Goal: Information Seeking & Learning: Learn about a topic

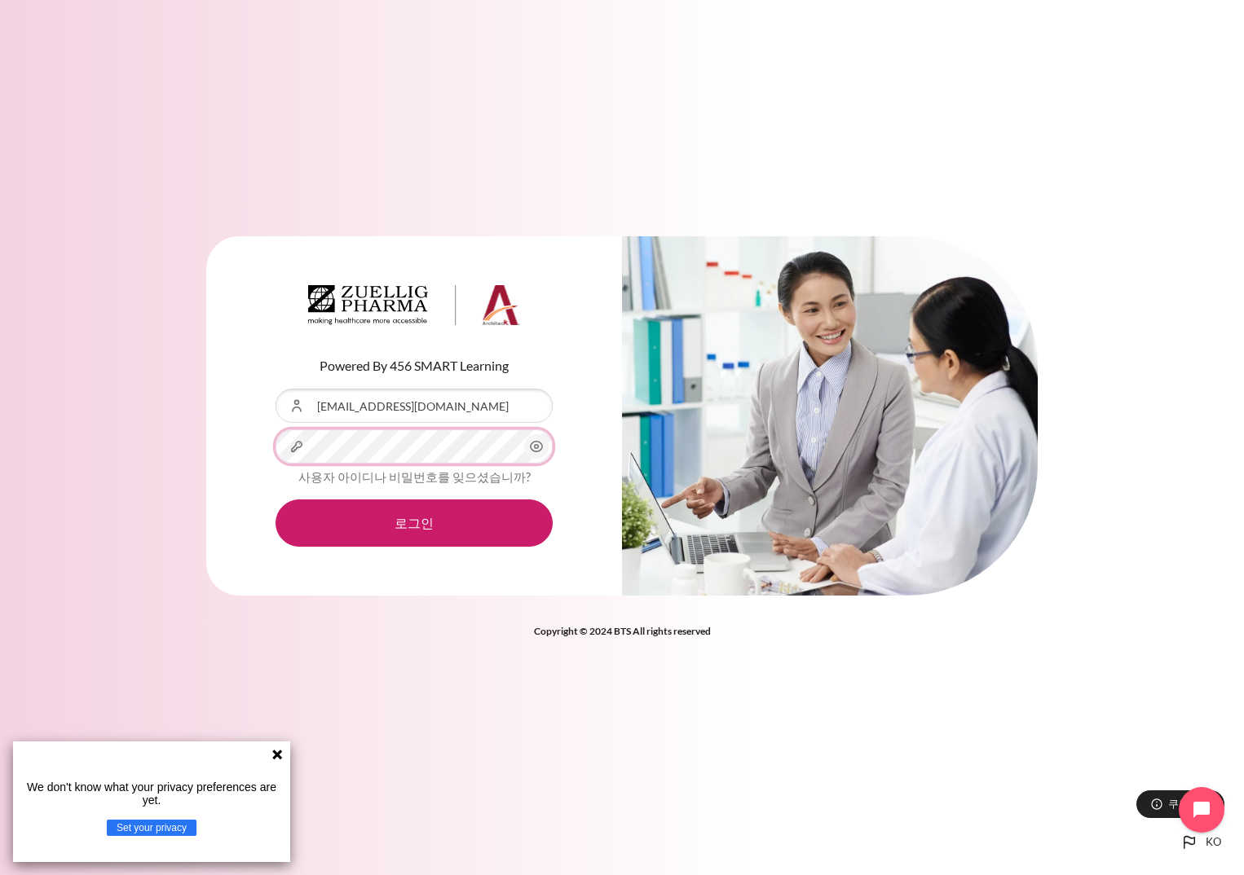
click at [275, 500] on button "로그인" at bounding box center [413, 523] width 277 height 47
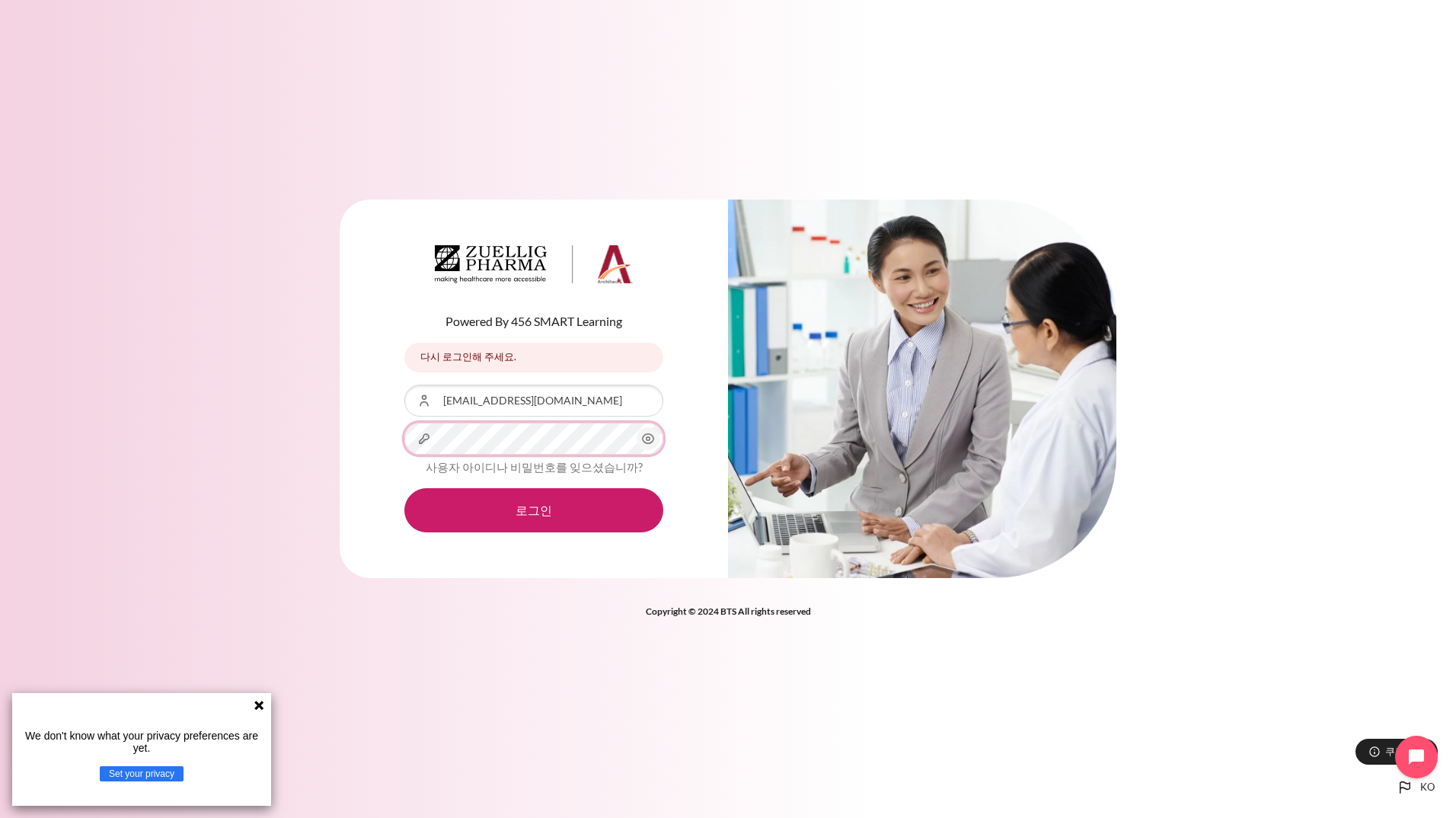
click at [405, 488] on button "로그인" at bounding box center [534, 509] width 259 height 44
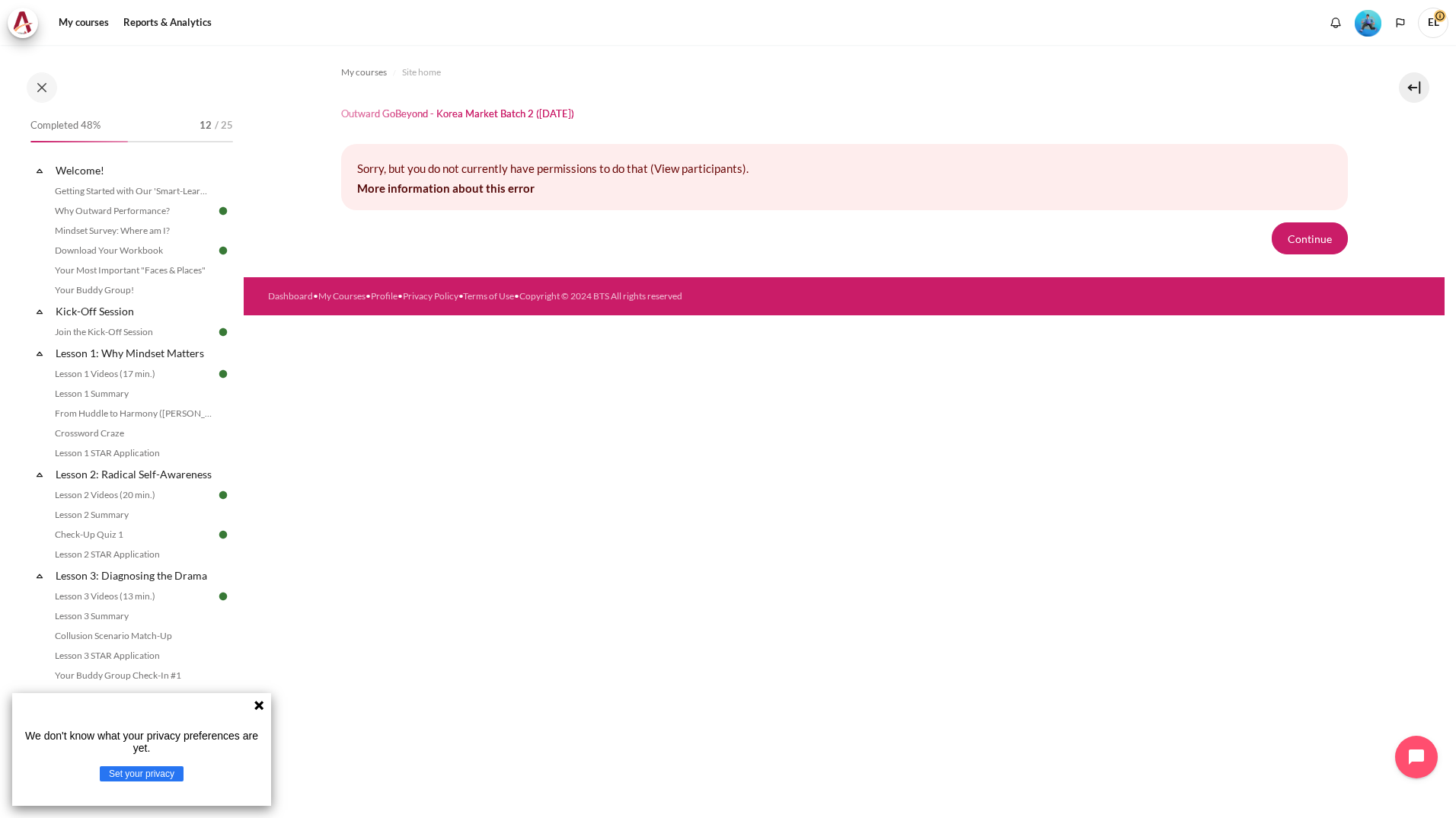
click at [257, 701] on icon at bounding box center [259, 706] width 9 height 9
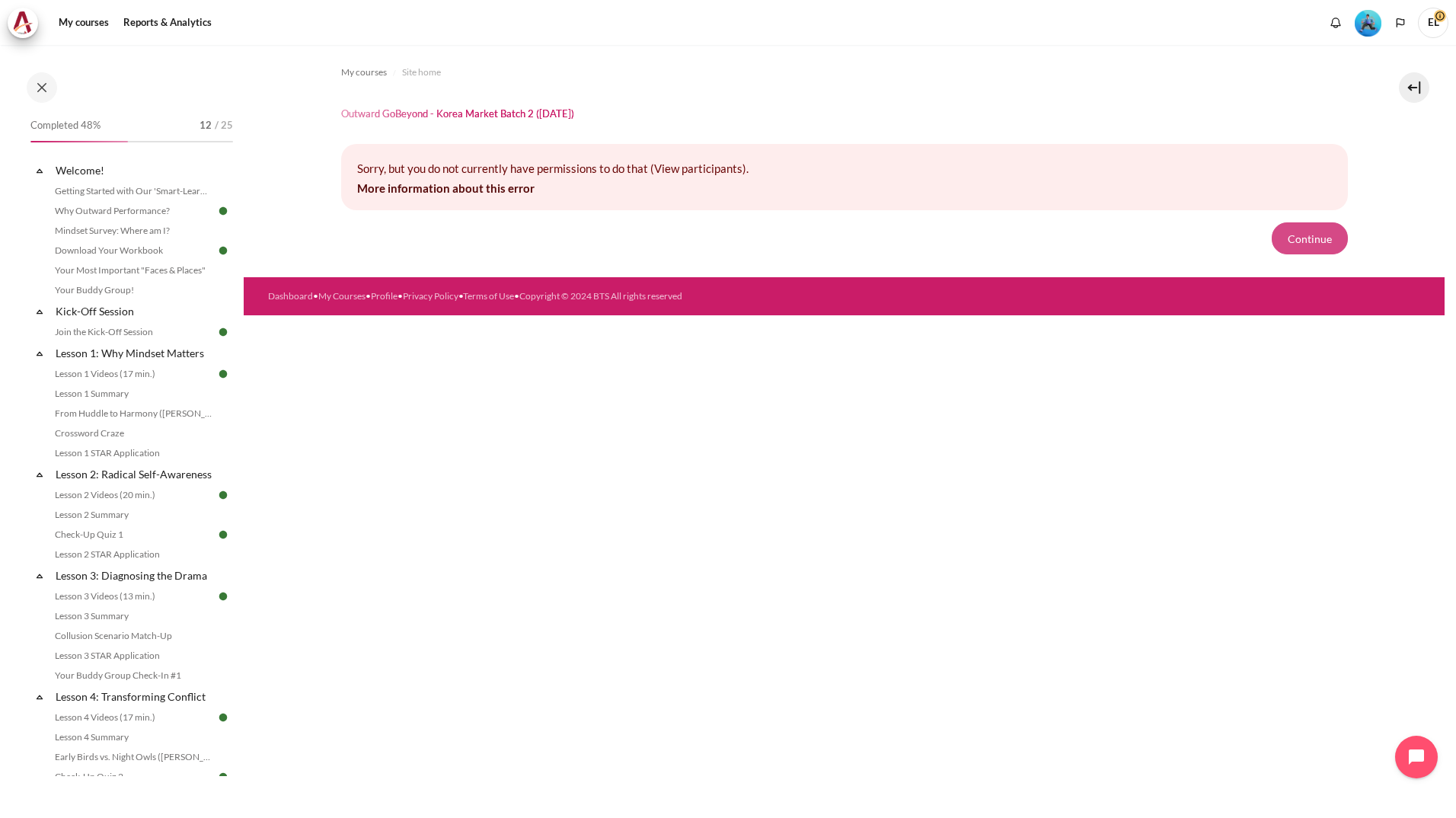
click at [1320, 228] on button "Continue" at bounding box center [1309, 238] width 76 height 32
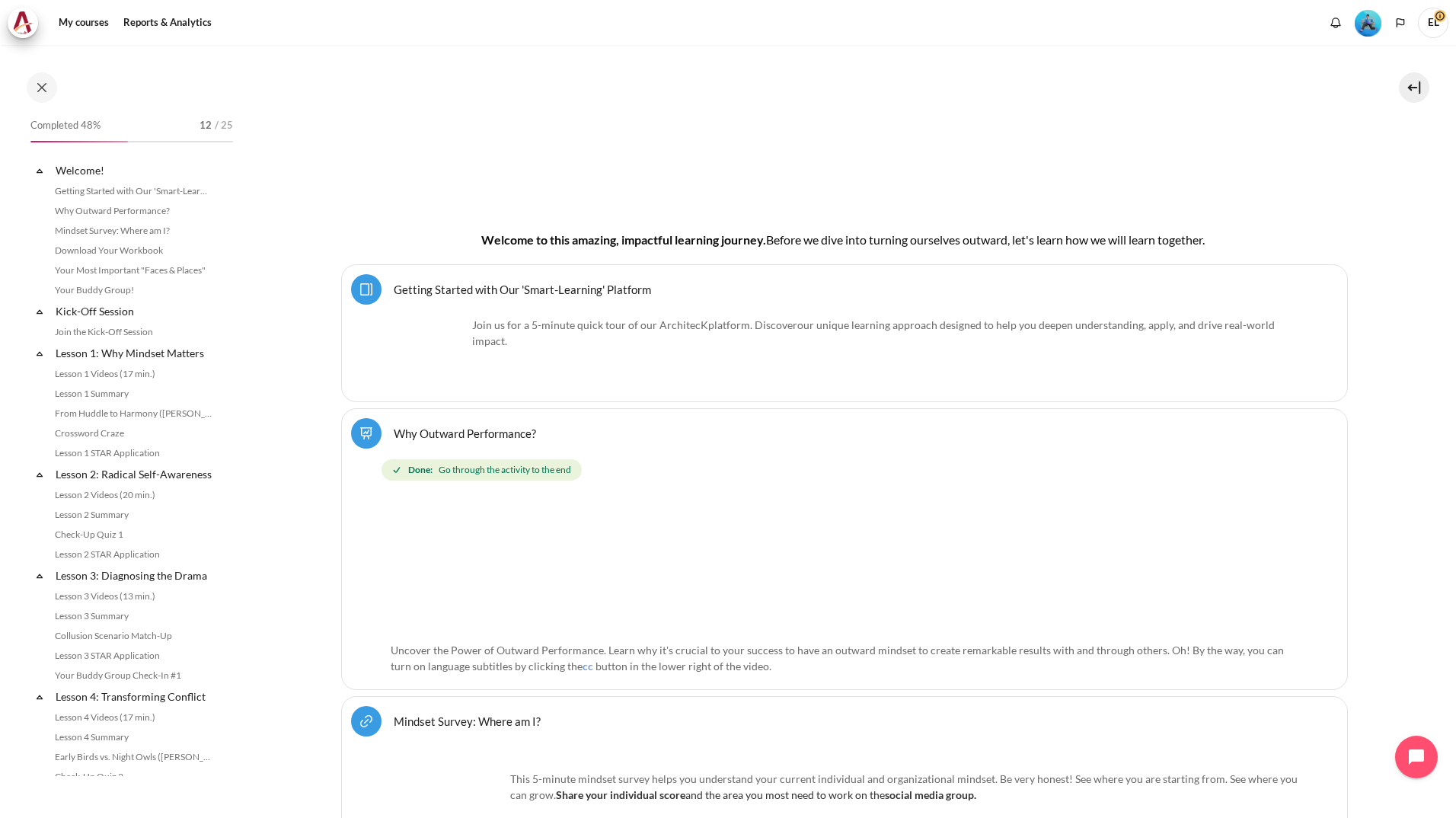
scroll to position [348, 0]
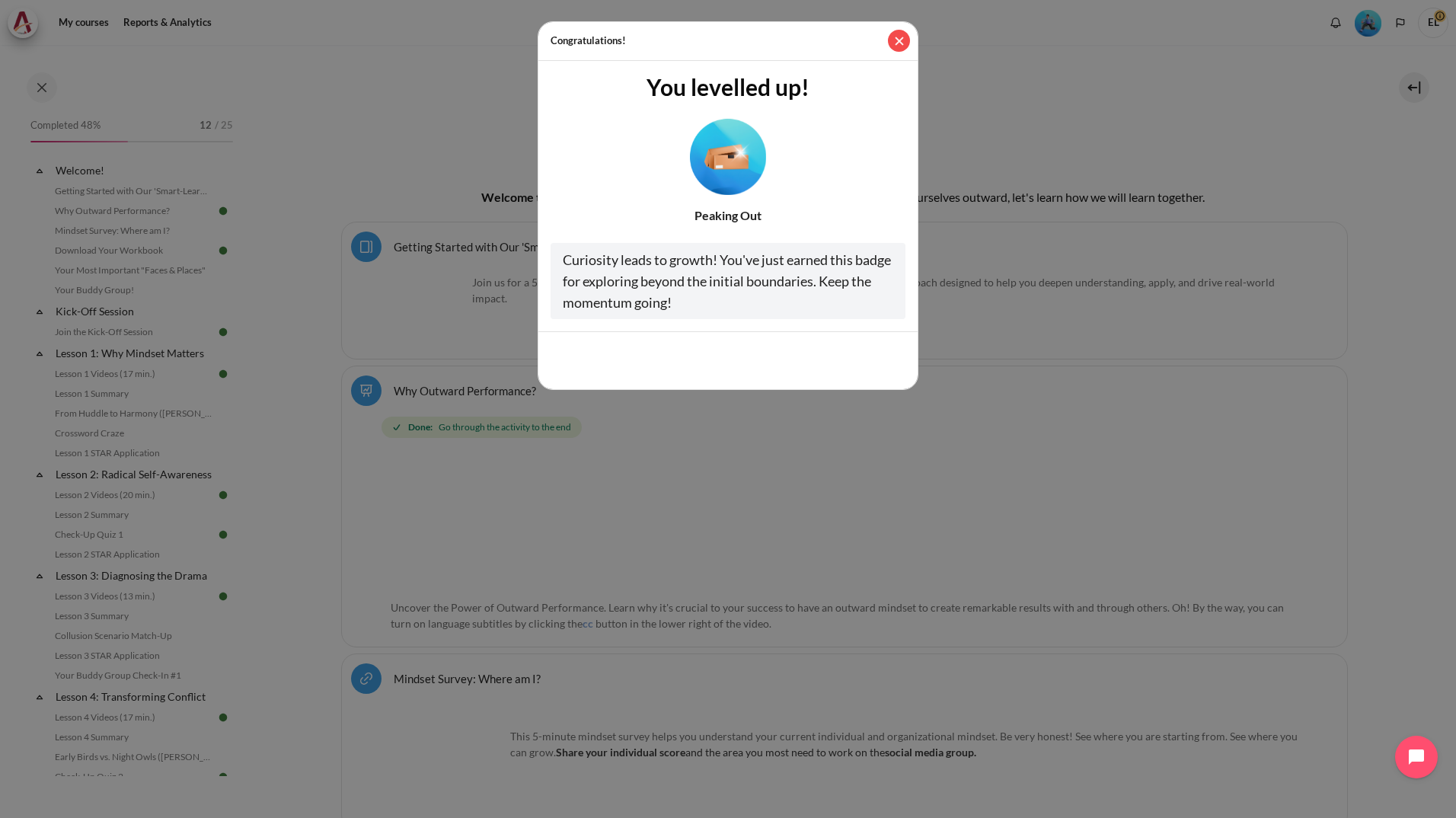
click at [903, 47] on button "Close" at bounding box center [899, 41] width 22 height 22
click at [854, 357] on button "Cool, thanks!" at bounding box center [858, 360] width 94 height 32
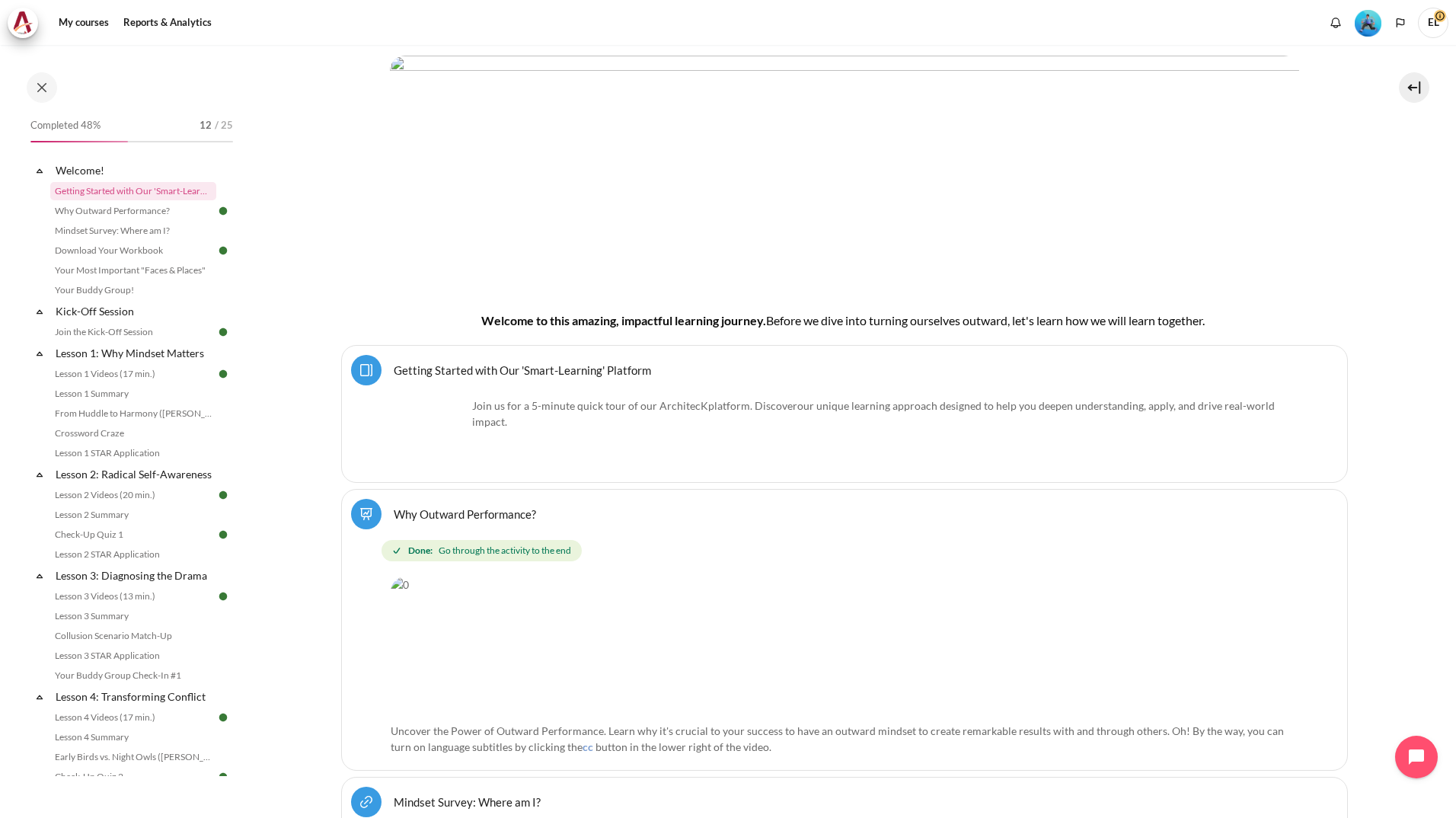
scroll to position [195, 0]
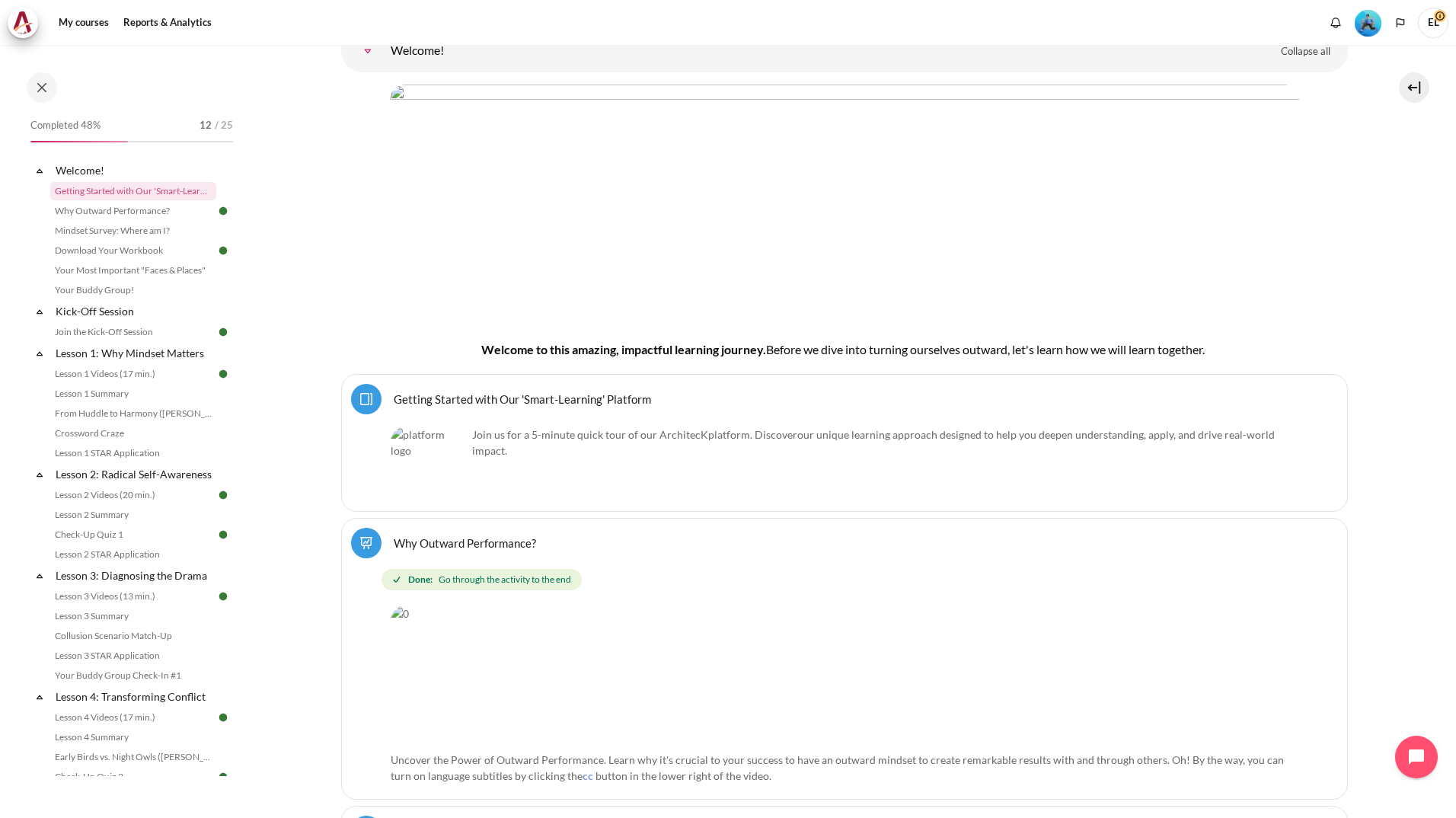
click at [602, 430] on p "Join us for a 5-minute quick tour of our ArchitecK platform. Discover our uniqu…" at bounding box center [844, 442] width 907 height 32
click at [559, 392] on link "Getting Started with Our 'Smart-Learning' Platform Page" at bounding box center [521, 398] width 257 height 14
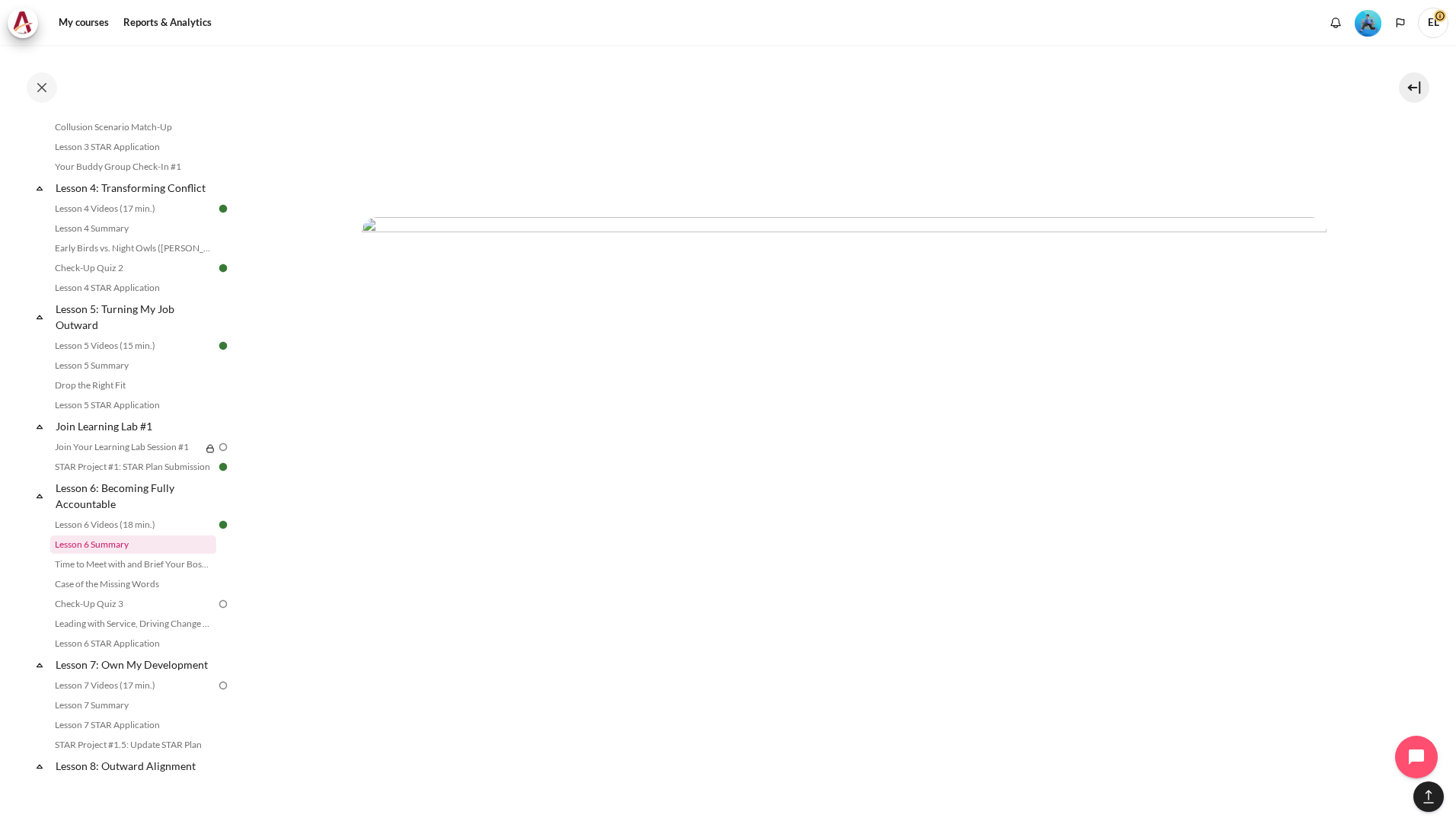
scroll to position [533, 0]
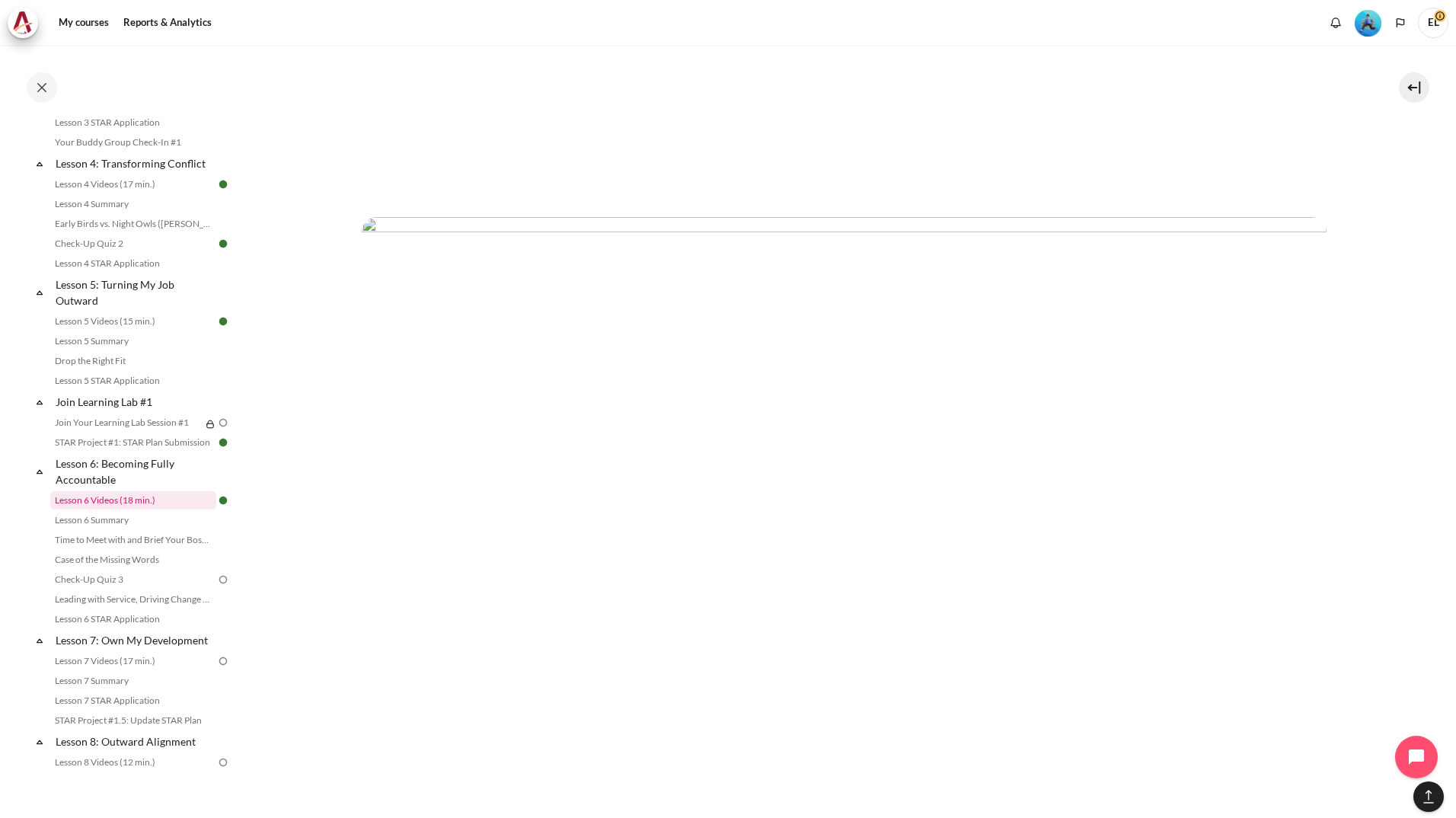
click at [114, 509] on link "Lesson 6 Videos (18 min.)" at bounding box center [134, 501] width 166 height 19
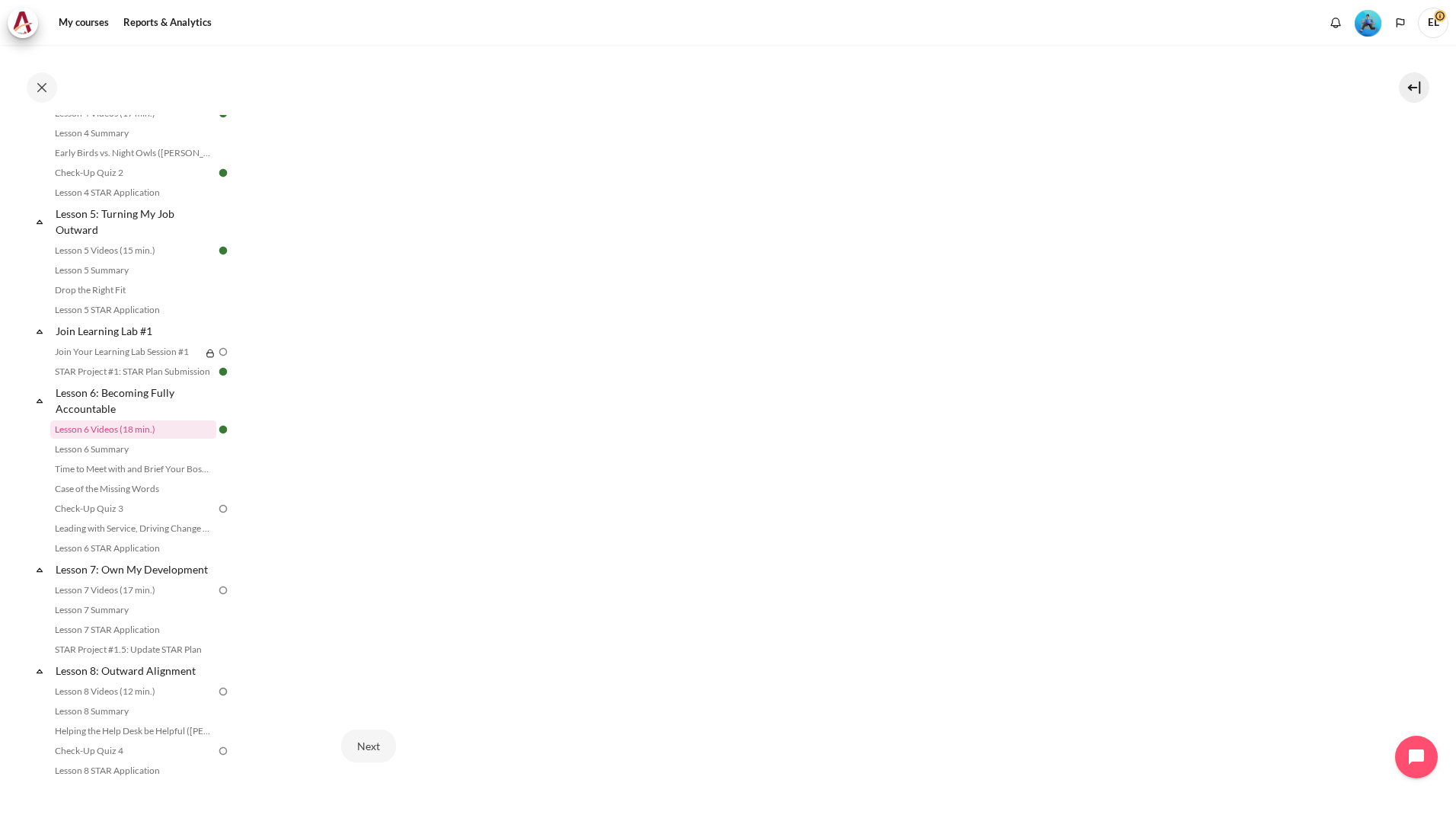
scroll to position [699, 0]
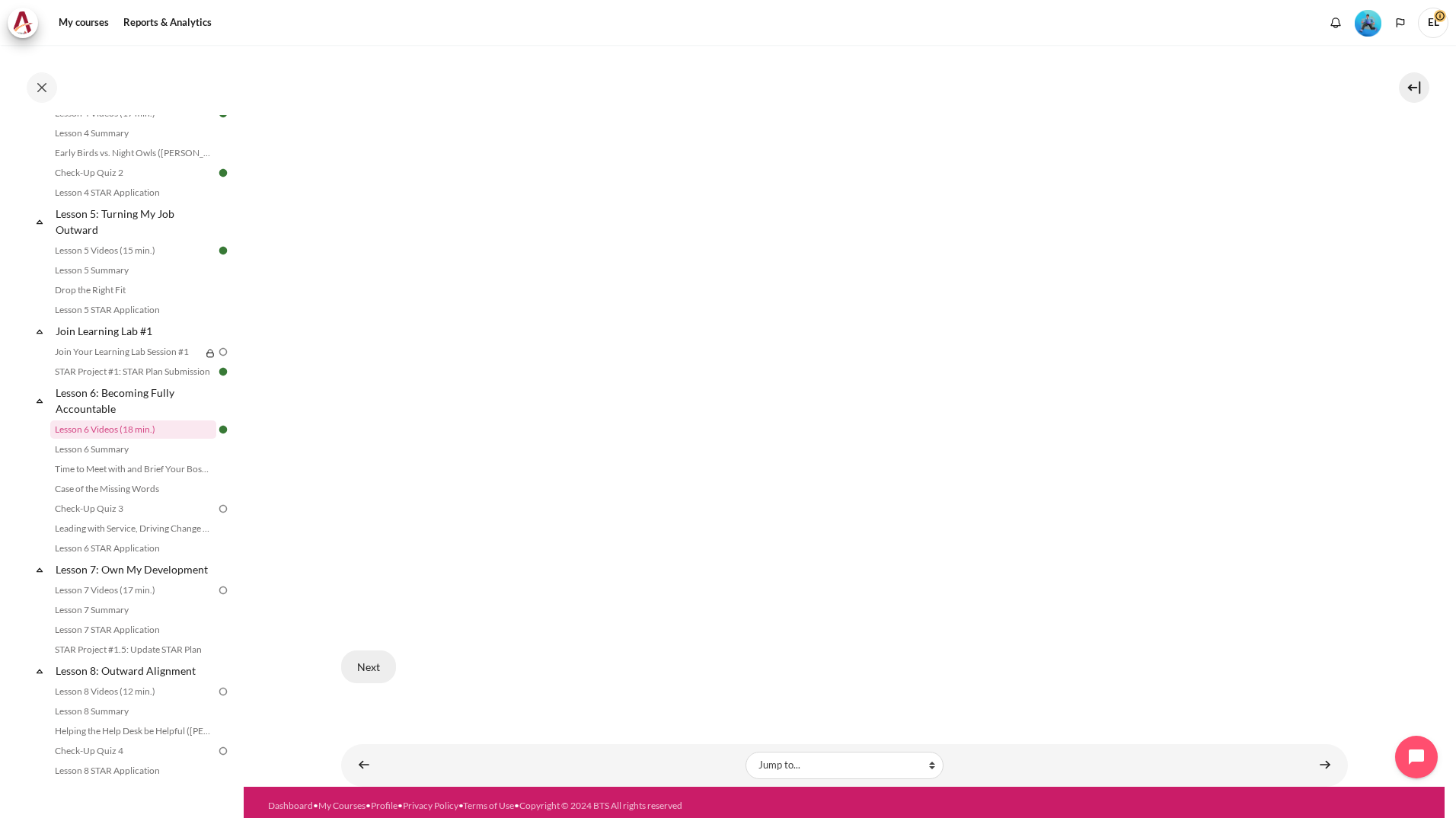
click at [380, 665] on button "Next" at bounding box center [368, 667] width 55 height 32
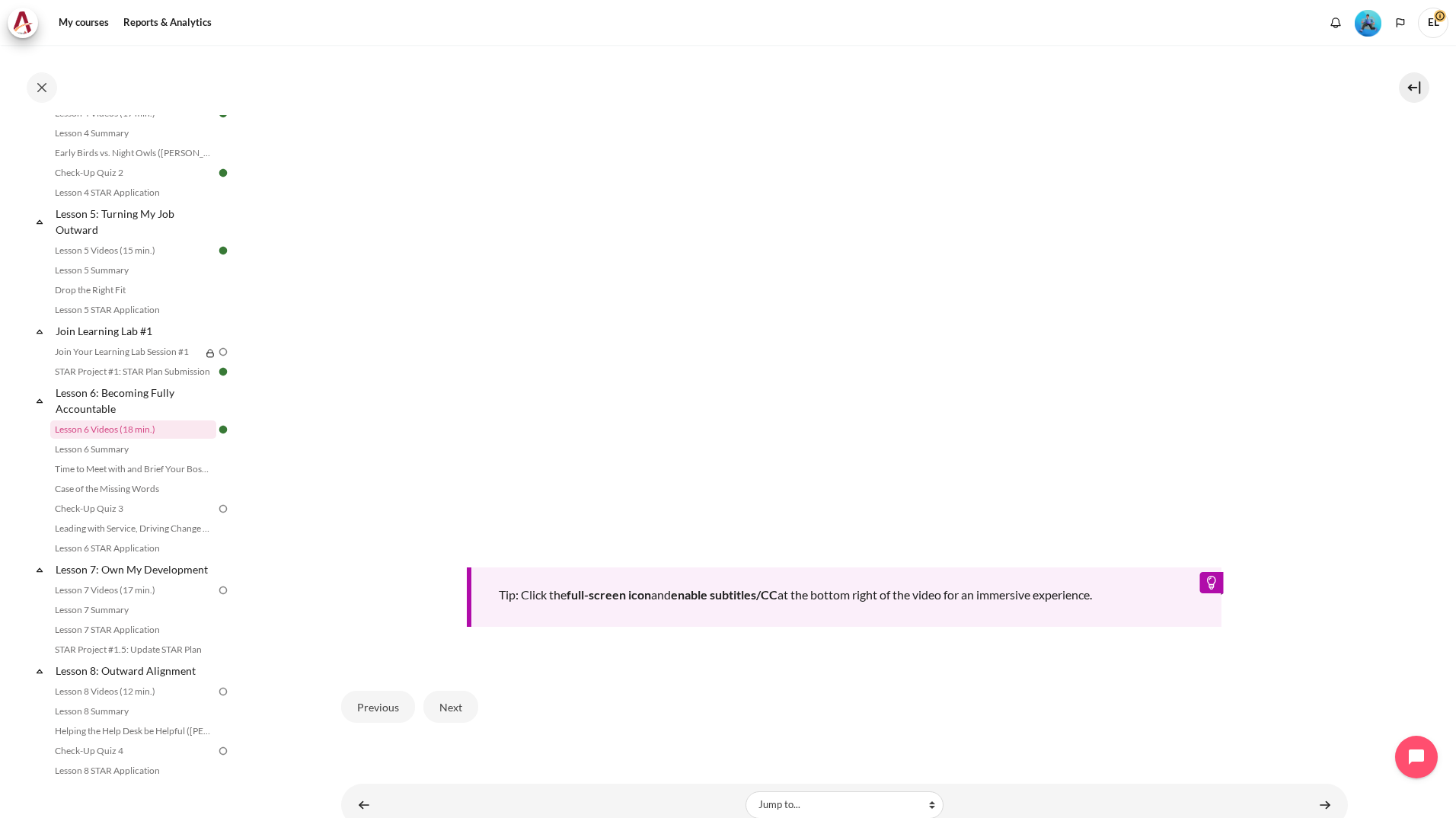
scroll to position [417, 0]
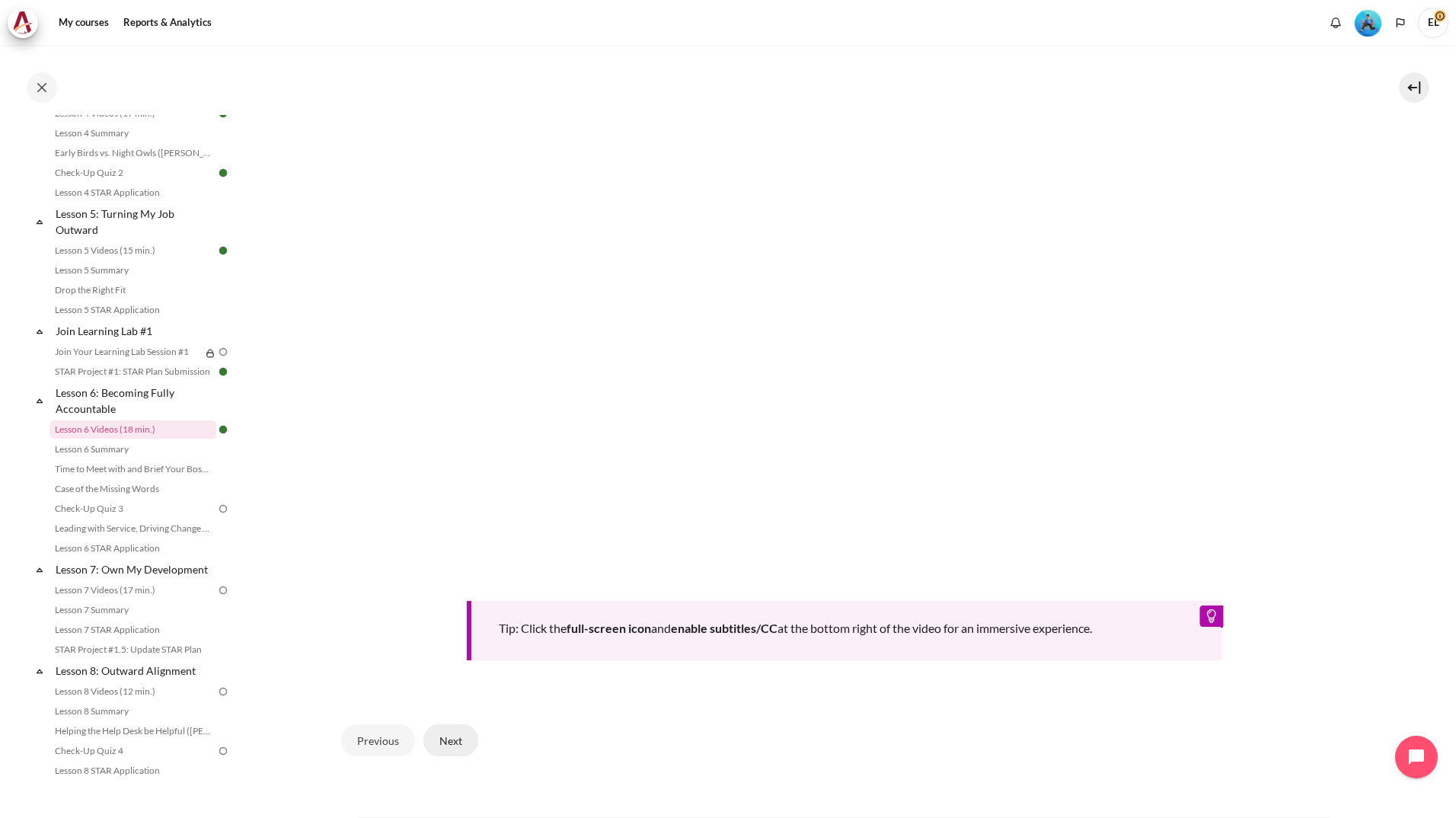
click at [444, 735] on button "Next" at bounding box center [450, 740] width 55 height 32
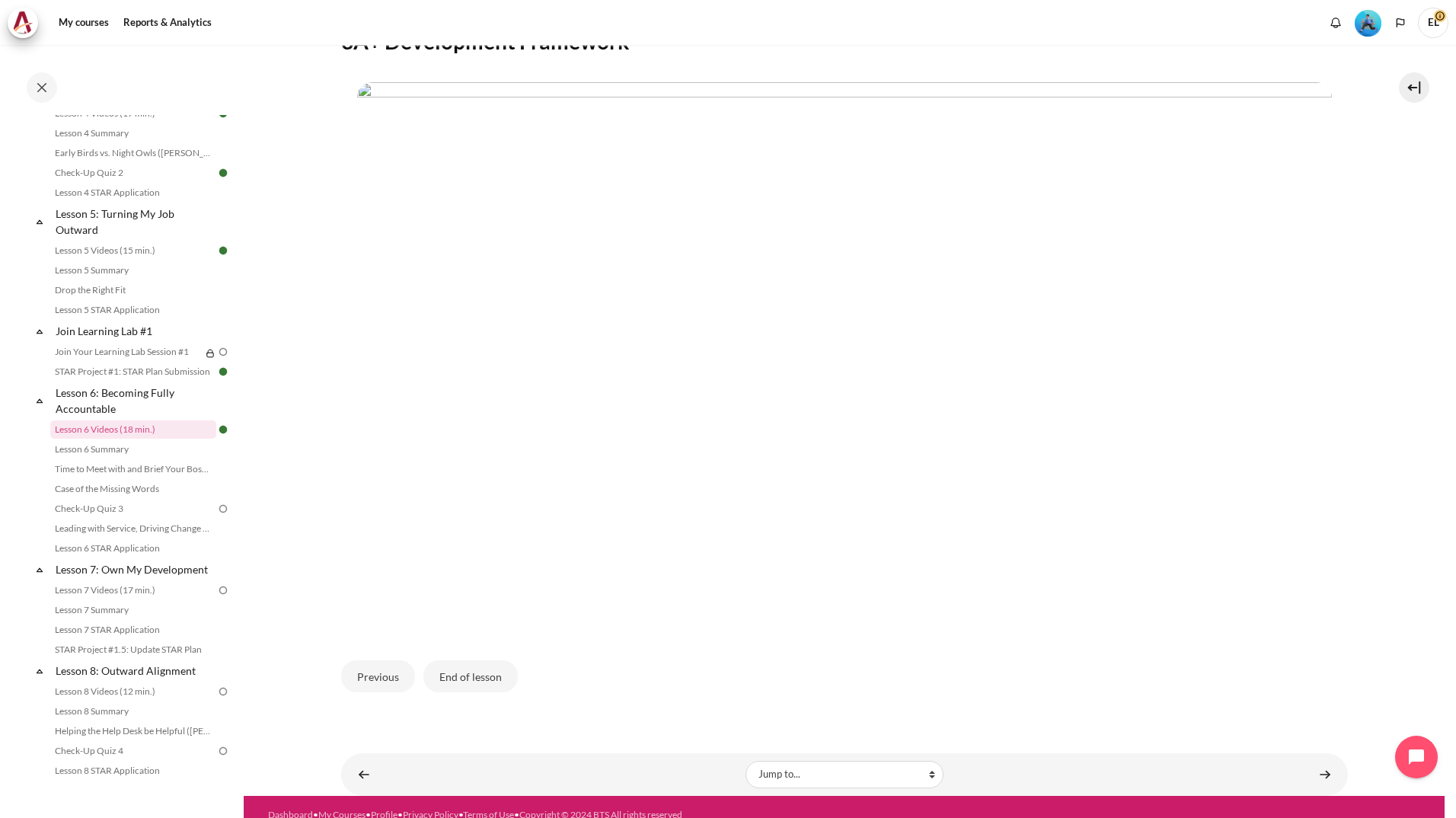
scroll to position [321, 0]
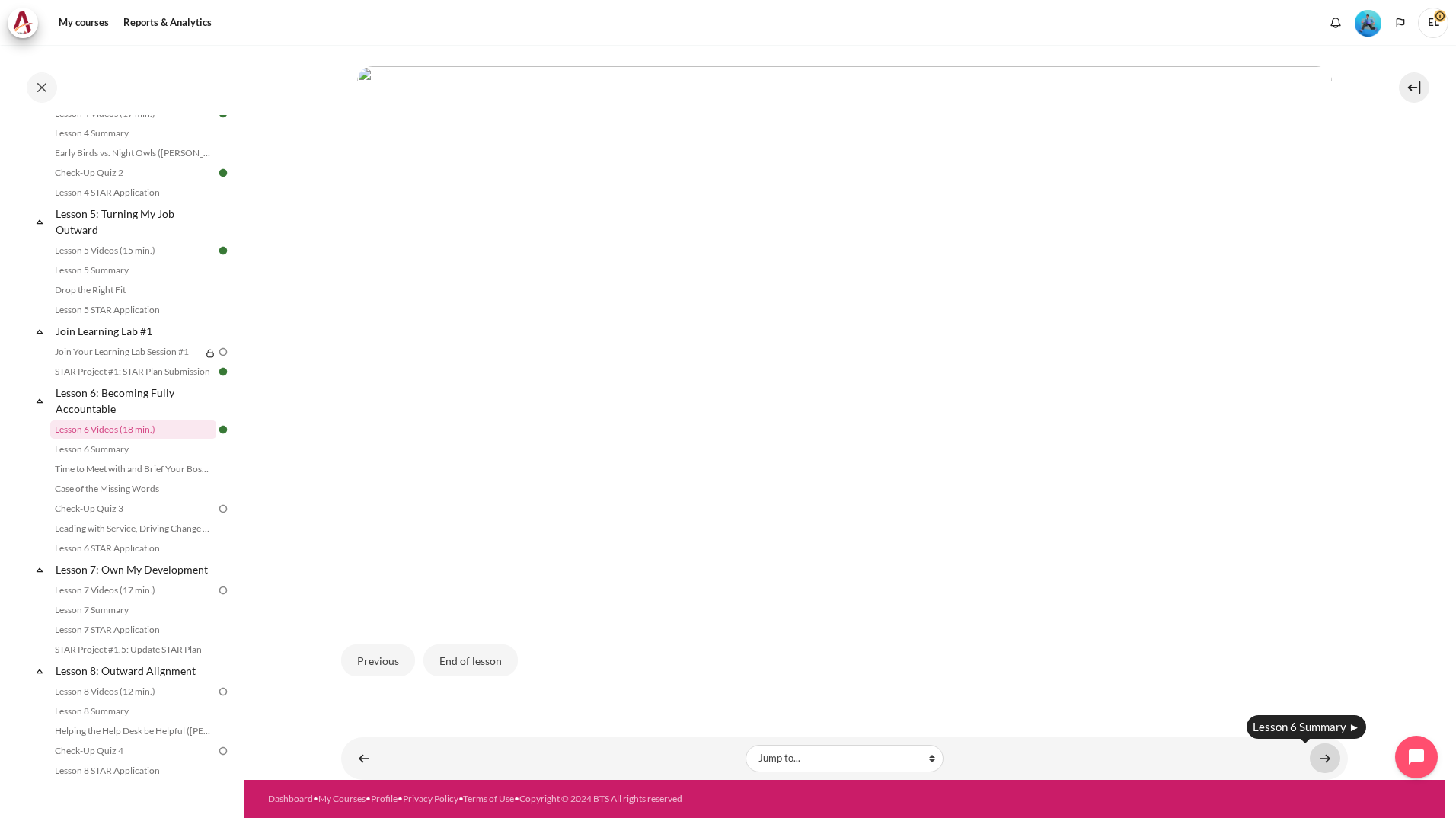
click at [1325, 759] on link "Content" at bounding box center [1325, 758] width 31 height 30
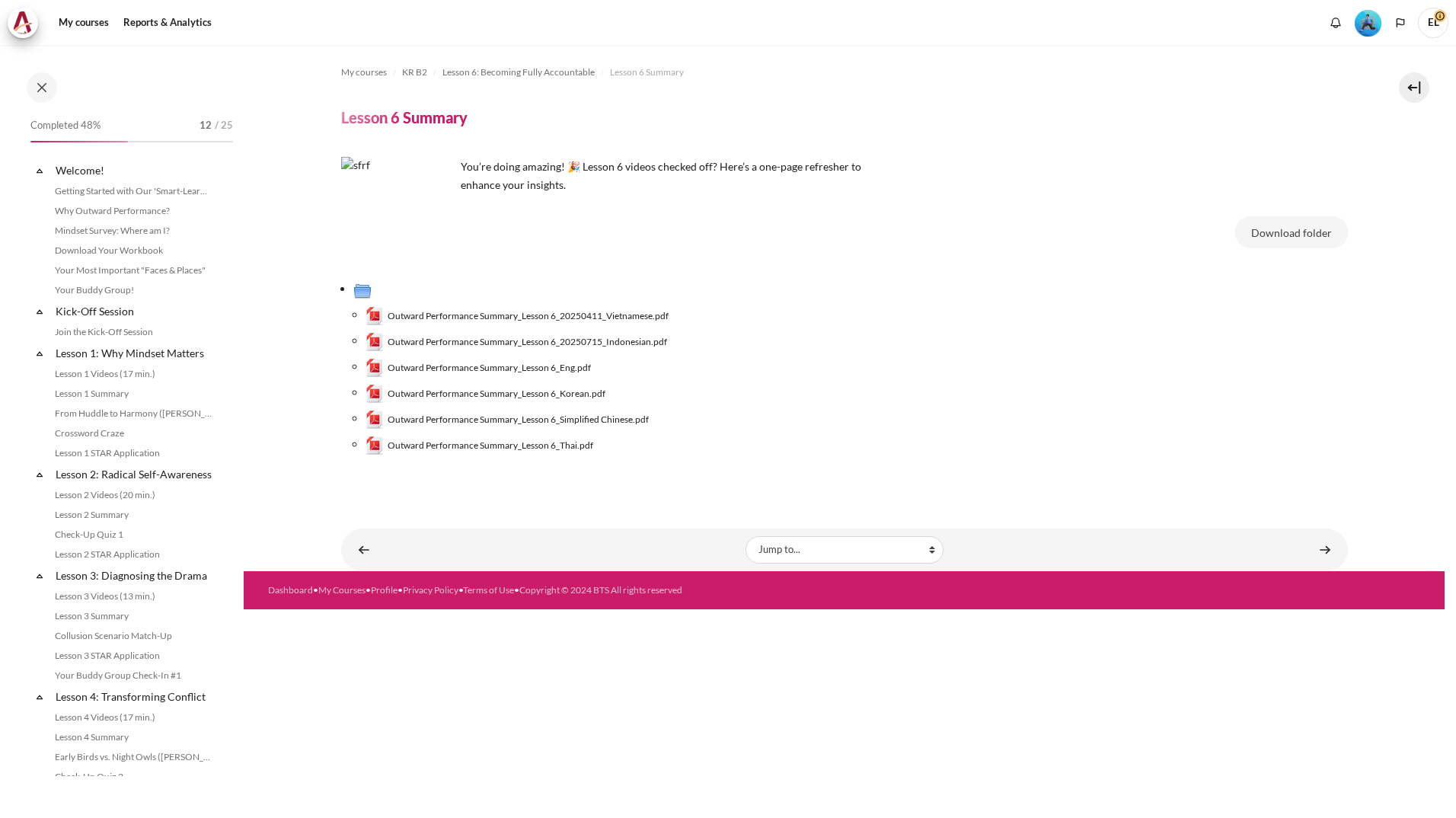
scroll to position [624, 0]
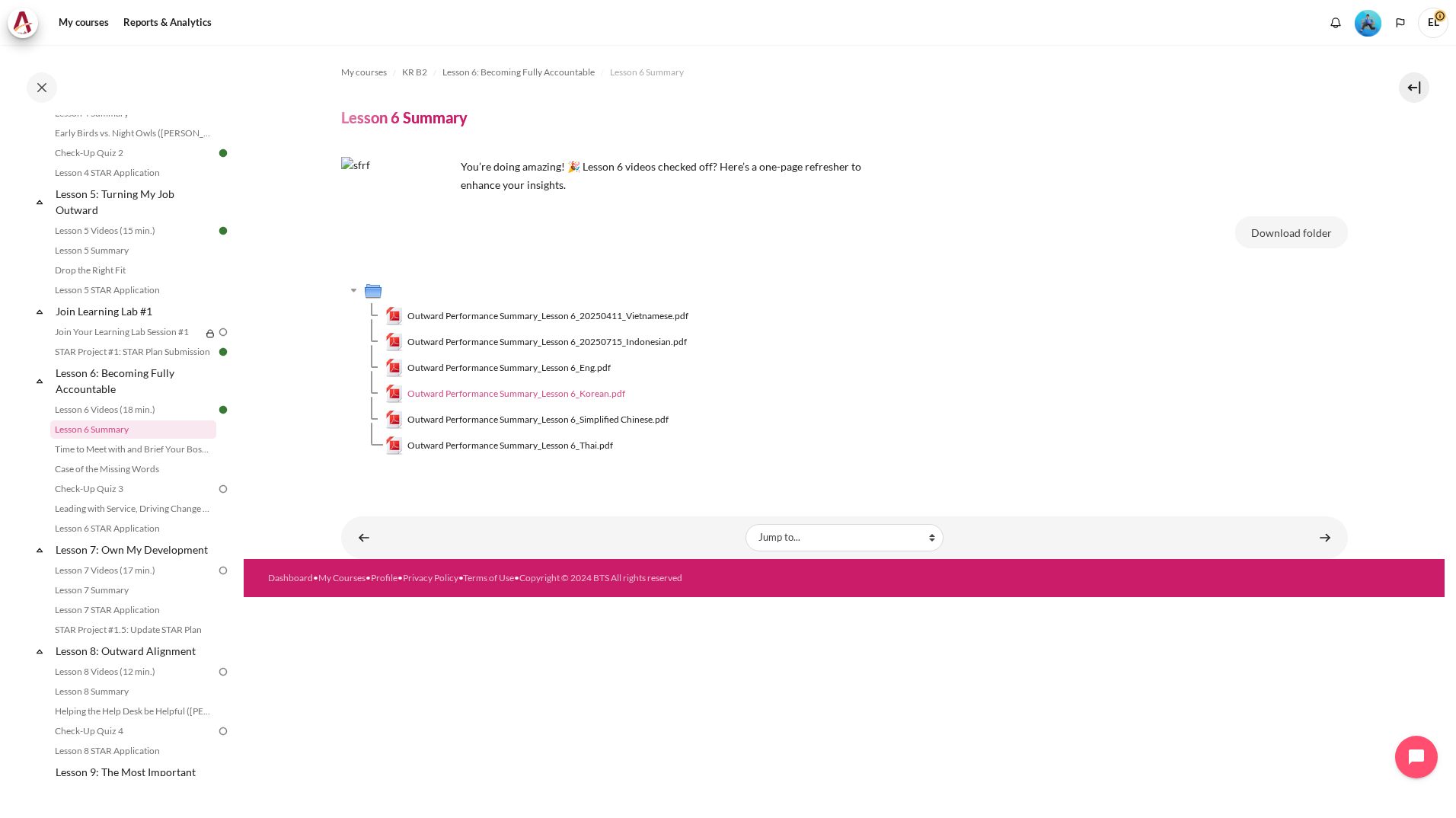
click at [504, 388] on span "Outward Performance Summary_Lesson 6_Korean.pdf" at bounding box center [516, 394] width 218 height 14
